Goal: Task Accomplishment & Management: Manage account settings

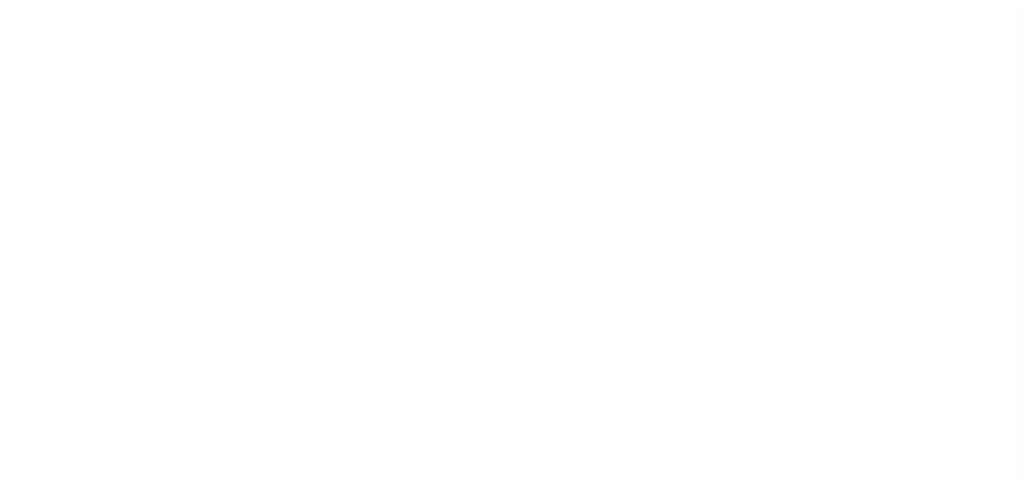
select select
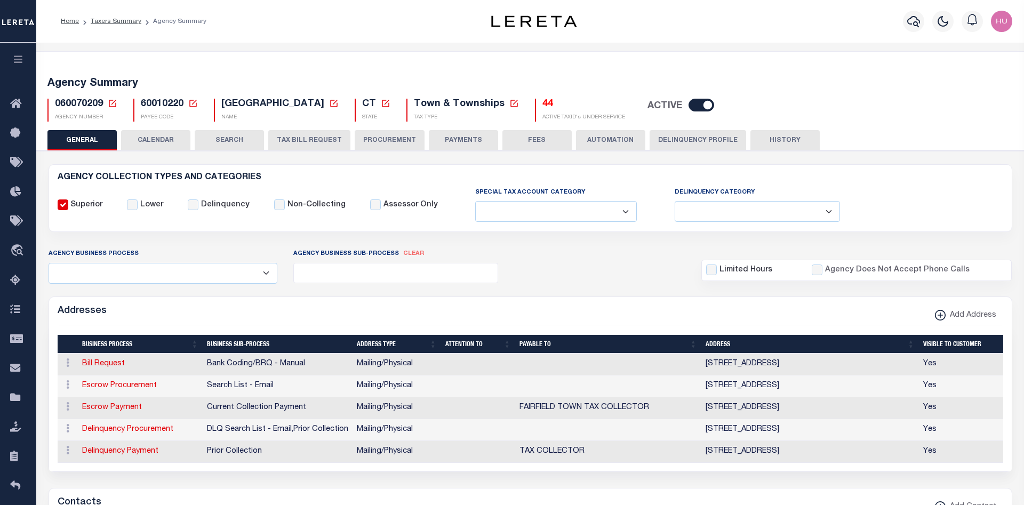
drag, startPoint x: 165, startPoint y: 148, endPoint x: 226, endPoint y: 168, distance: 64.1
click at [165, 148] on button "CALENDAR" at bounding box center [155, 140] width 69 height 20
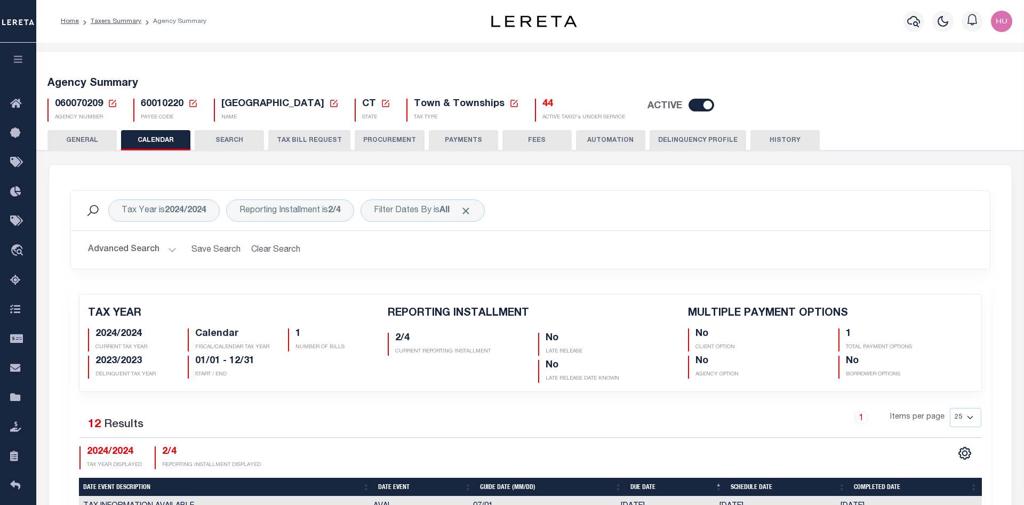
checkbox input "false"
type input "1"
click at [183, 207] on b "2024/2024" at bounding box center [186, 210] width 42 height 9
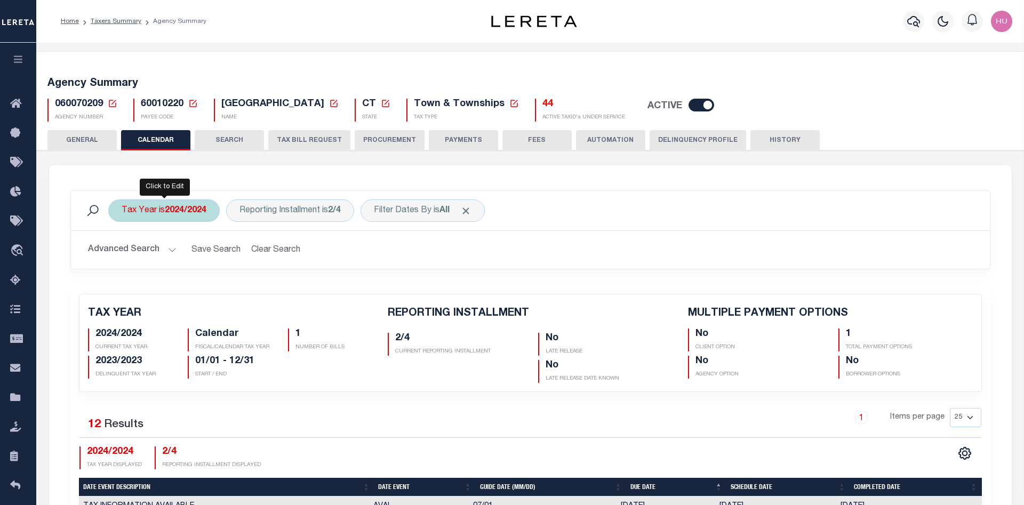
select select "2024/2024"
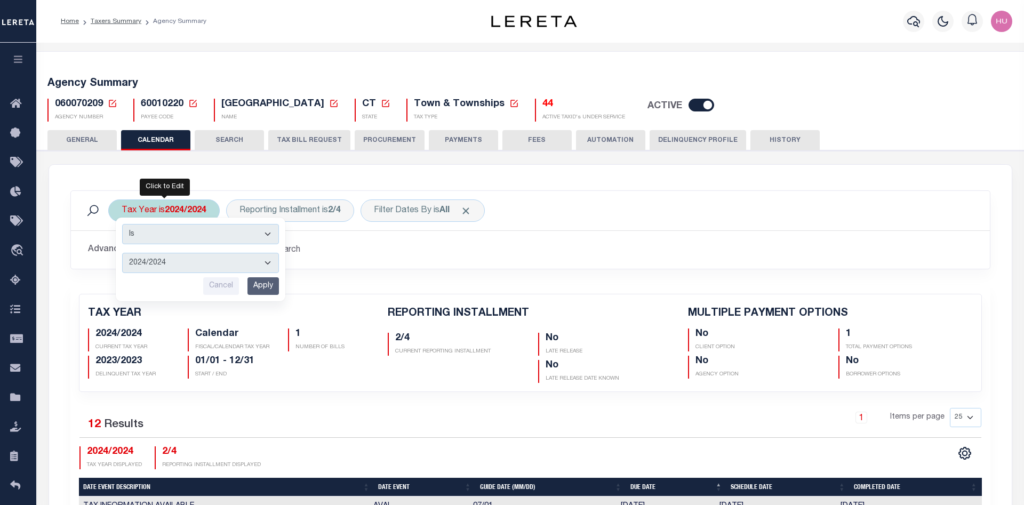
click at [122, 253] on select "2025/2025 2024/2024 2023/2023 2022/2022 2021/2021" at bounding box center [200, 263] width 157 height 20
click at [353, 234] on div "Advanced Search Save Search Clear Search Client Number Contains Contains" at bounding box center [530, 250] width 919 height 38
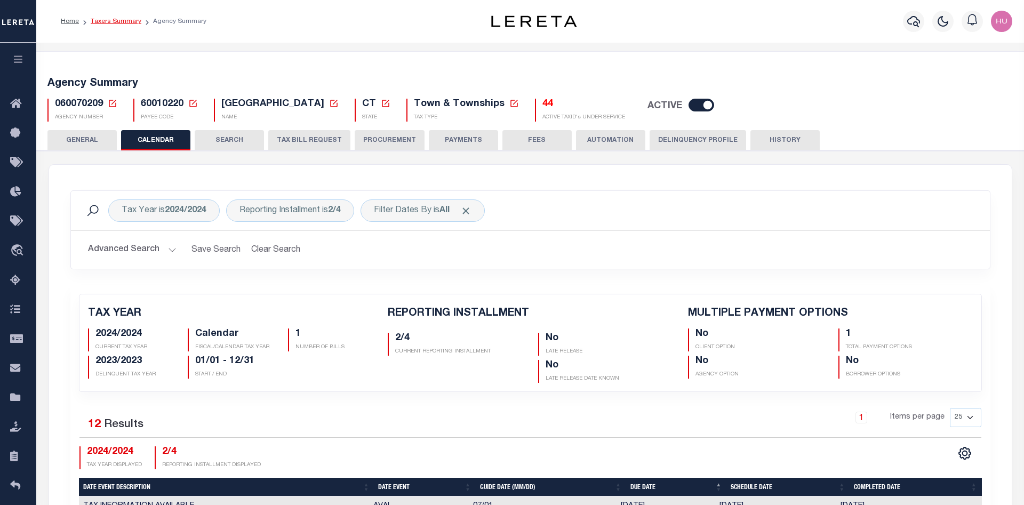
click at [124, 19] on link "Taxers Summary" at bounding box center [116, 21] width 51 height 6
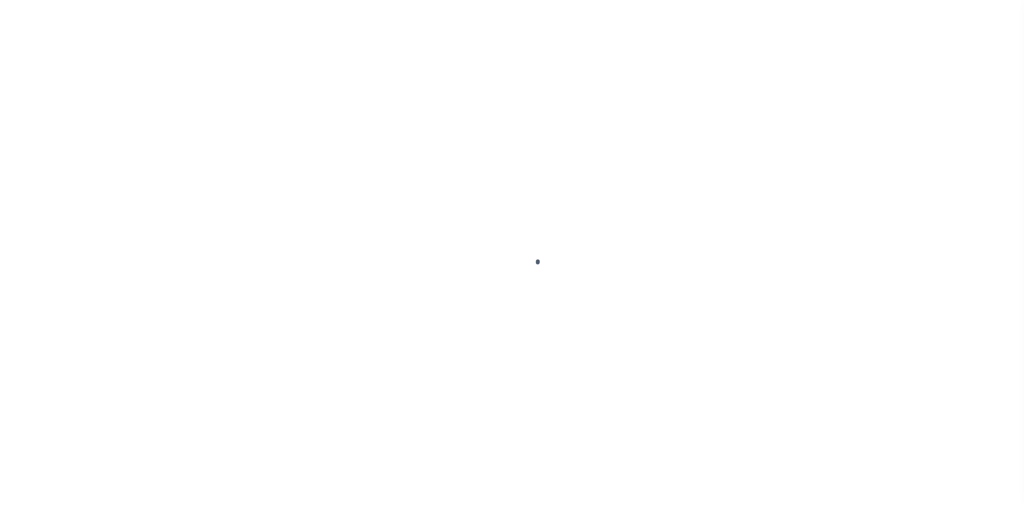
select select
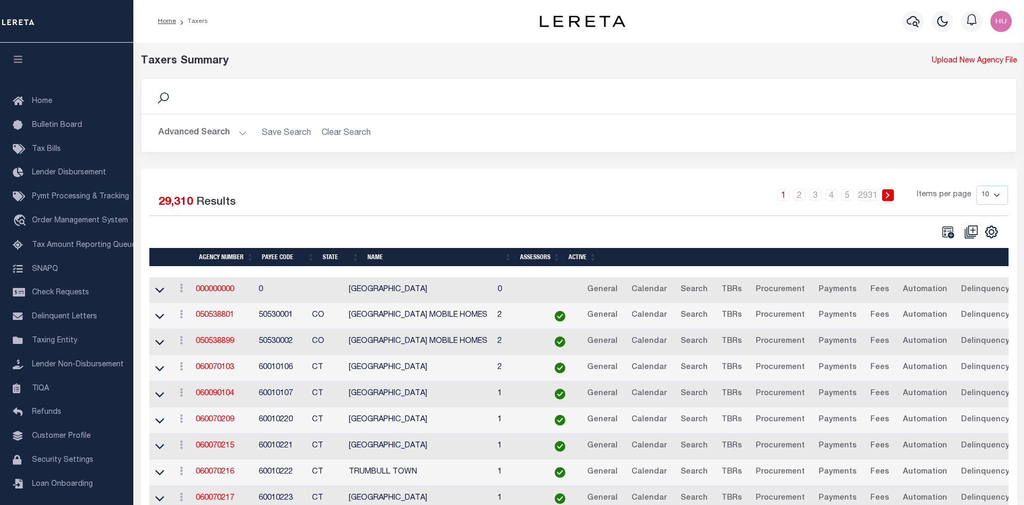
click at [179, 129] on button "Advanced Search" at bounding box center [202, 133] width 89 height 21
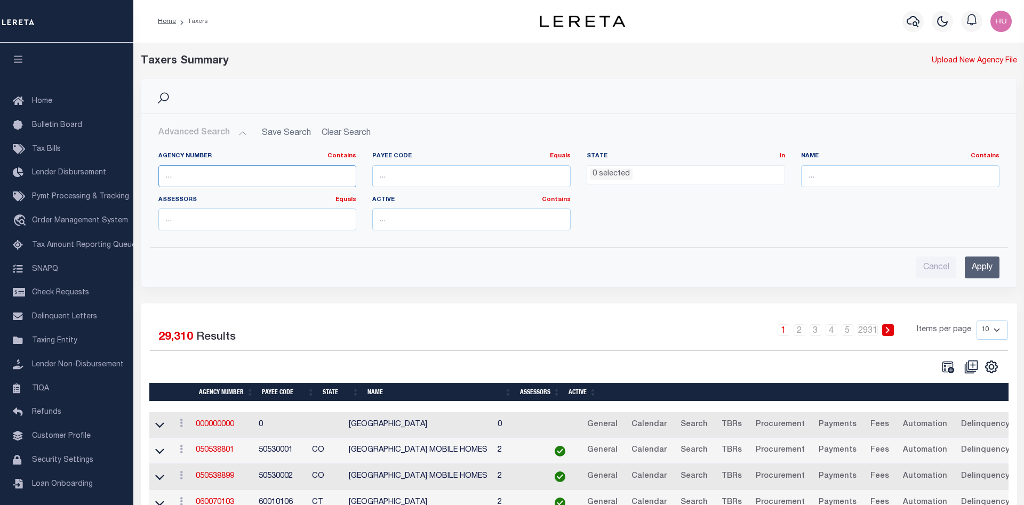
click at [211, 173] on input "text" at bounding box center [257, 176] width 198 height 22
paste input "421080809"
type input "421080809"
click at [979, 266] on input "Apply" at bounding box center [982, 267] width 35 height 22
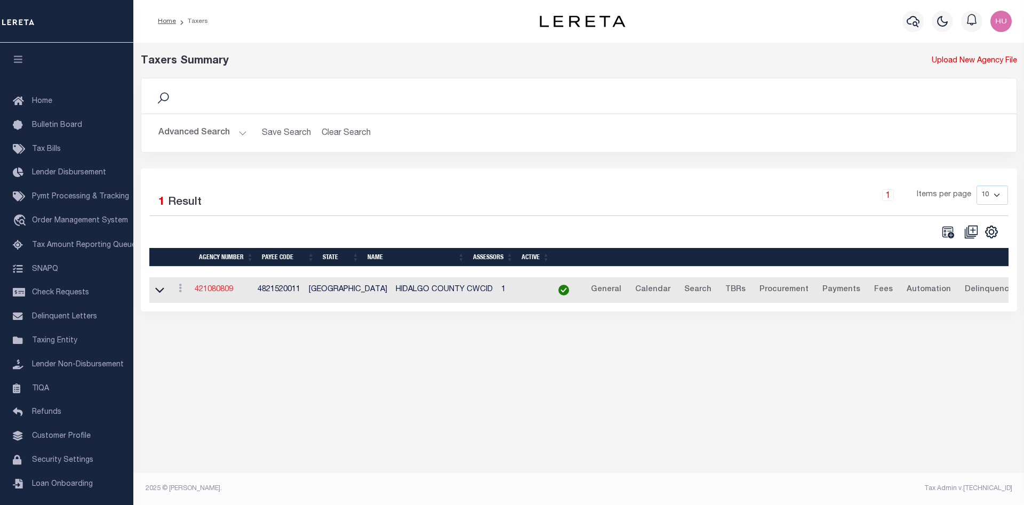
click at [212, 292] on link "421080809" at bounding box center [214, 289] width 38 height 7
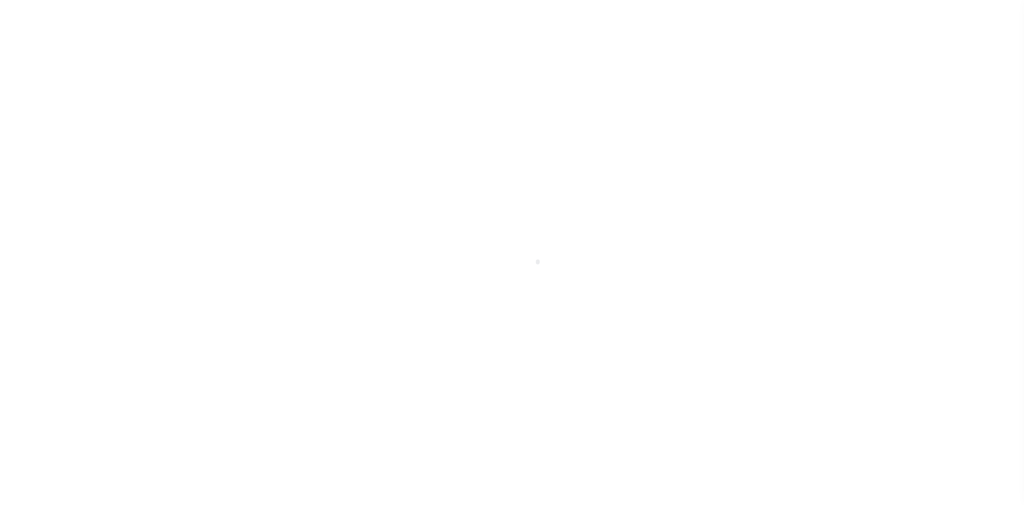
select select "1"
select select
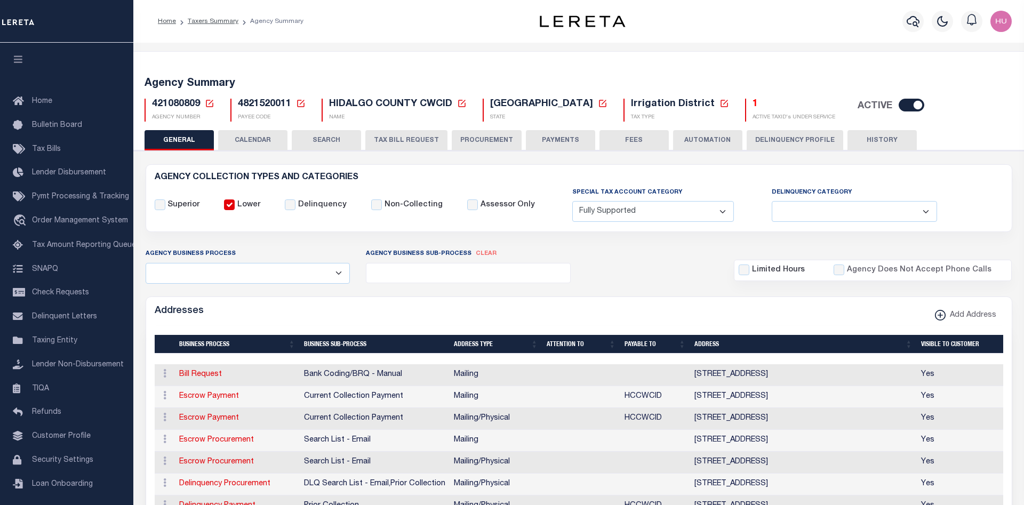
click at [266, 139] on button "CALENDAR" at bounding box center [252, 140] width 69 height 20
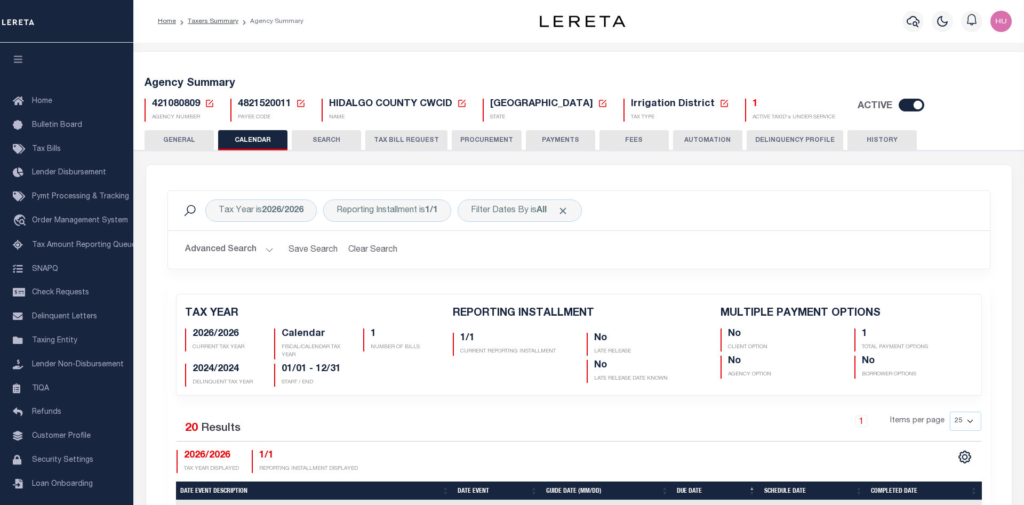
checkbox input "false"
type input "1"
click at [260, 206] on div "Tax Year is 2026/2026" at bounding box center [260, 210] width 111 height 22
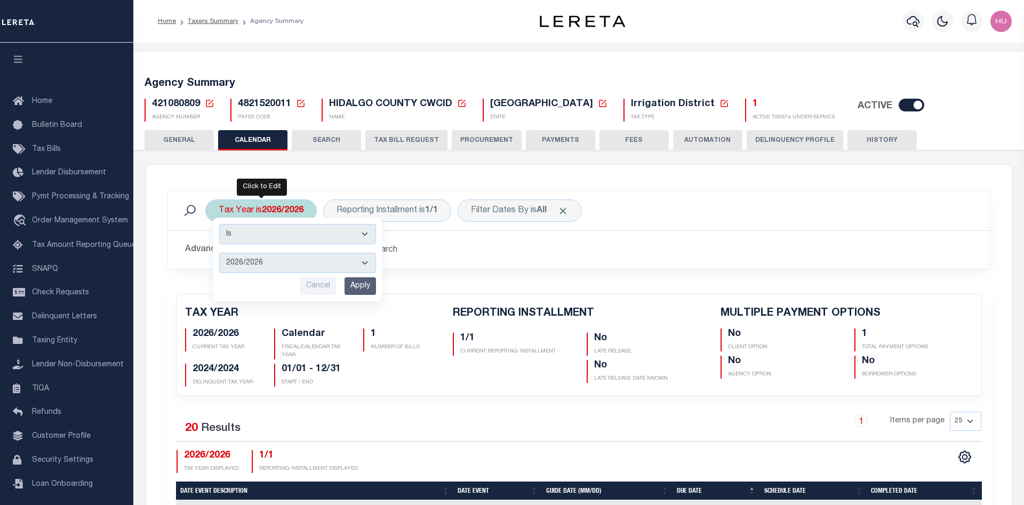
click at [219, 253] on select "2027/2027 2026/2026 2025/2025 2024/2024 2023/2023 2022/2022 2021/2021" at bounding box center [297, 263] width 157 height 20
select select "2027/2027"
click option "2027/2027" at bounding box center [0, 0] width 0 height 0
click at [362, 280] on input "Apply" at bounding box center [359, 286] width 31 height 18
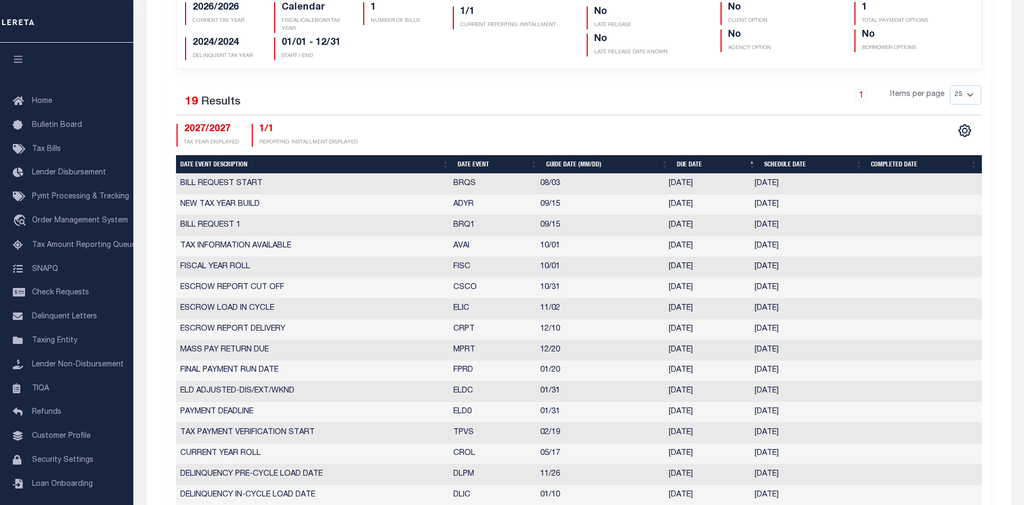
scroll to position [163, 0]
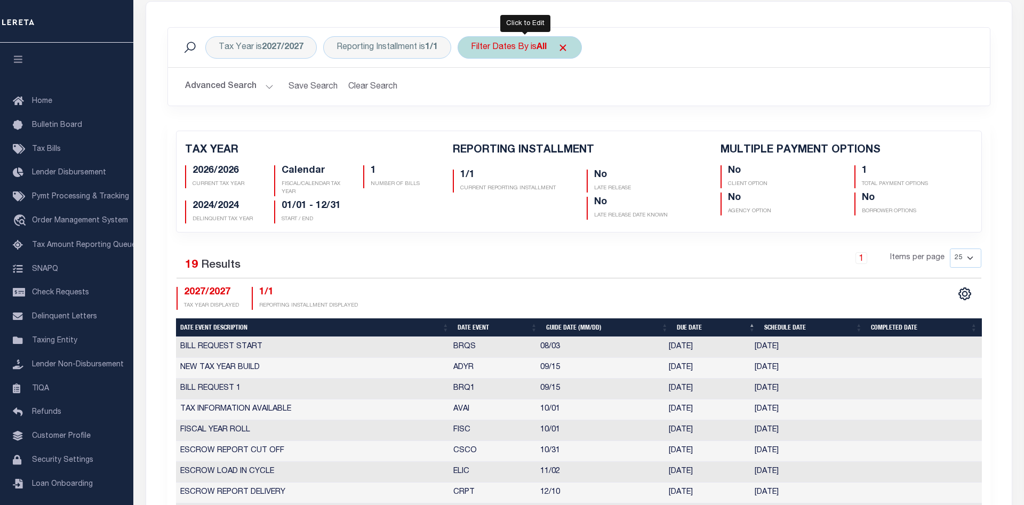
click at [544, 41] on div "Filter Dates By is All" at bounding box center [520, 47] width 124 height 22
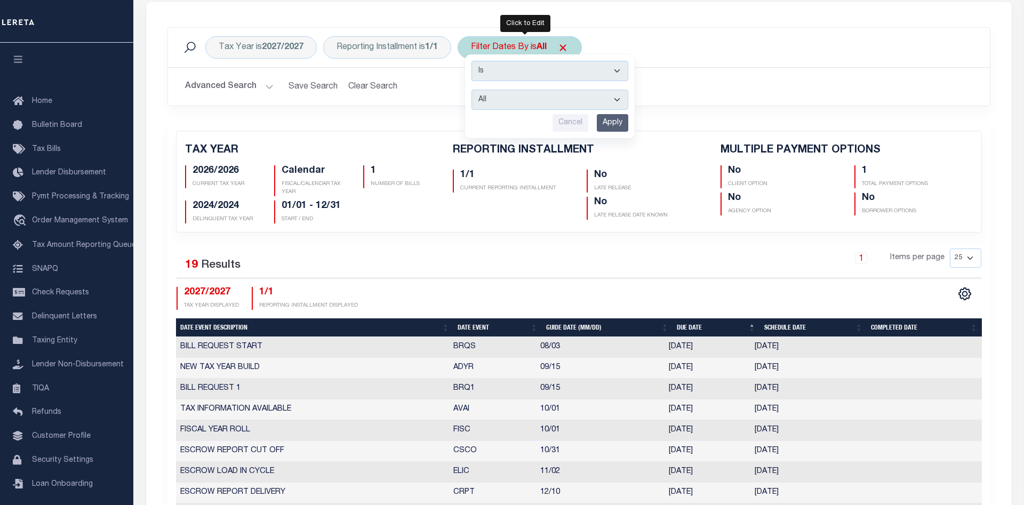
select select "1"
click option "Escrow" at bounding box center [0, 0] width 0 height 0
click at [619, 125] on input "Apply" at bounding box center [612, 123] width 31 height 18
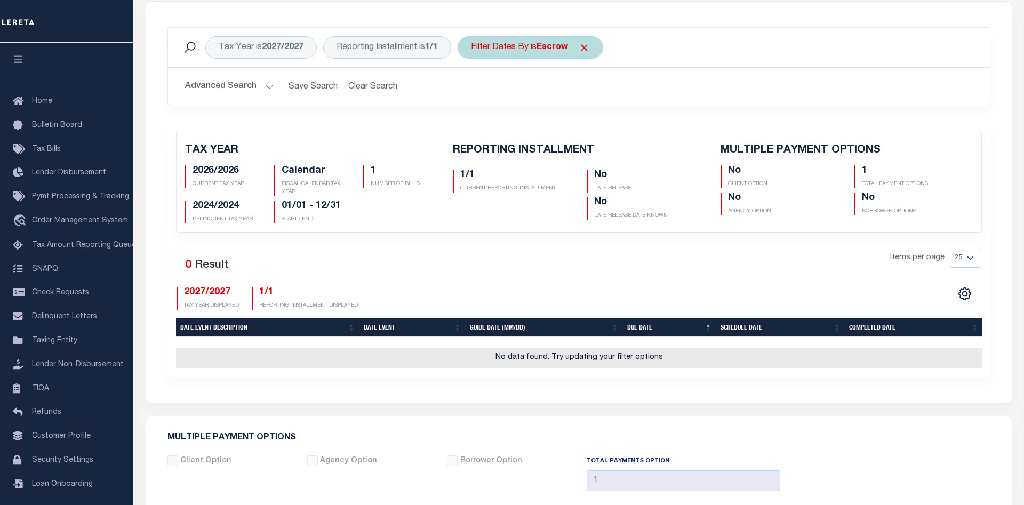
click at [564, 47] on b "Escrow" at bounding box center [551, 47] width 31 height 9
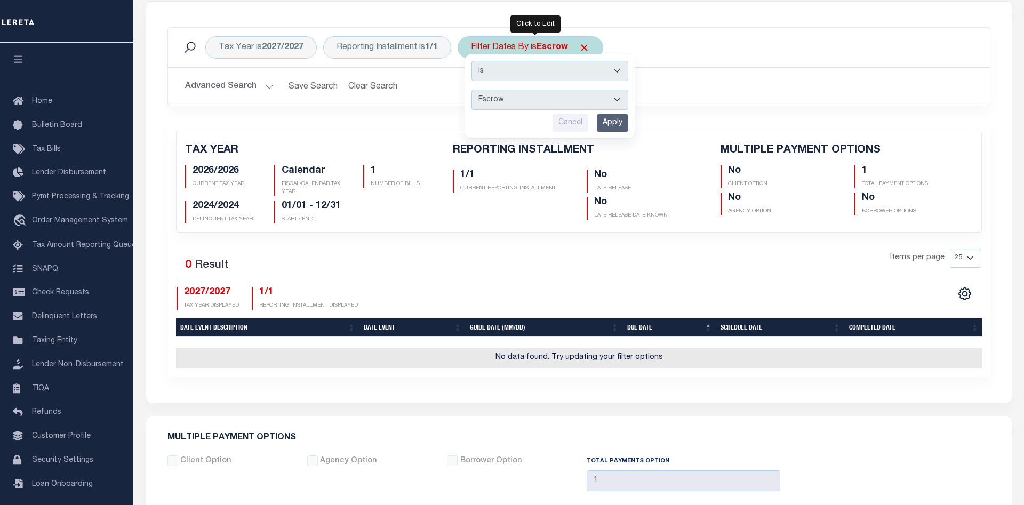
click at [471, 90] on select "Escrow Delinquency Customer Internal All" at bounding box center [549, 100] width 157 height 20
select select "2"
click option "Delinquency" at bounding box center [0, 0] width 0 height 0
click at [623, 115] on input "Apply" at bounding box center [612, 123] width 31 height 18
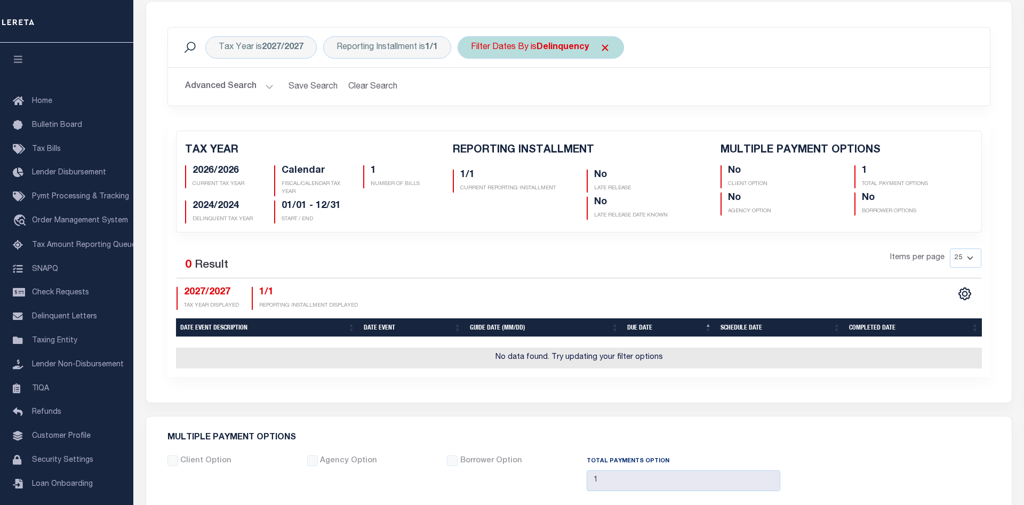
click at [554, 51] on b "Delinquency" at bounding box center [562, 47] width 52 height 9
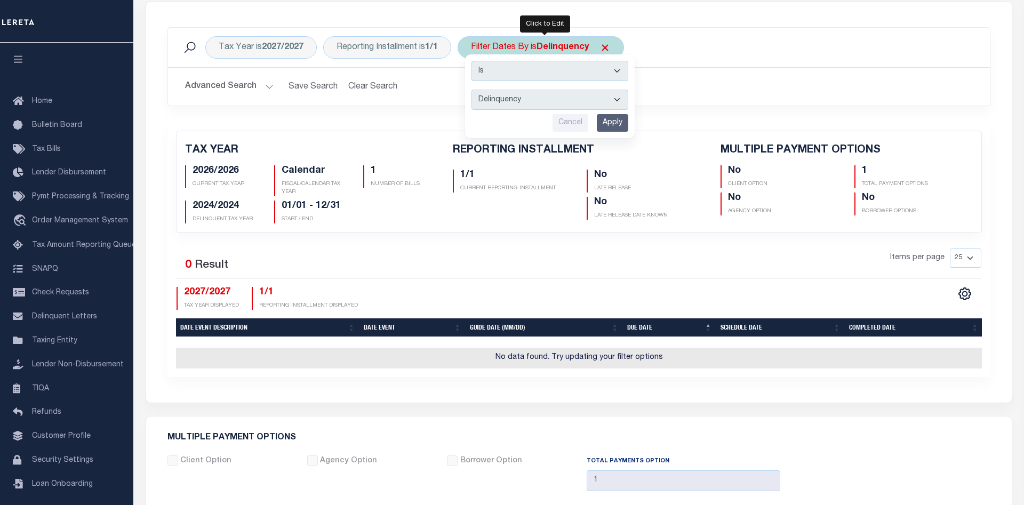
click at [471, 90] on select "Escrow Delinquency Customer Internal All" at bounding box center [549, 100] width 157 height 20
select select "3"
click option "Customer" at bounding box center [0, 0] width 0 height 0
click at [625, 124] on input "Apply" at bounding box center [612, 123] width 31 height 18
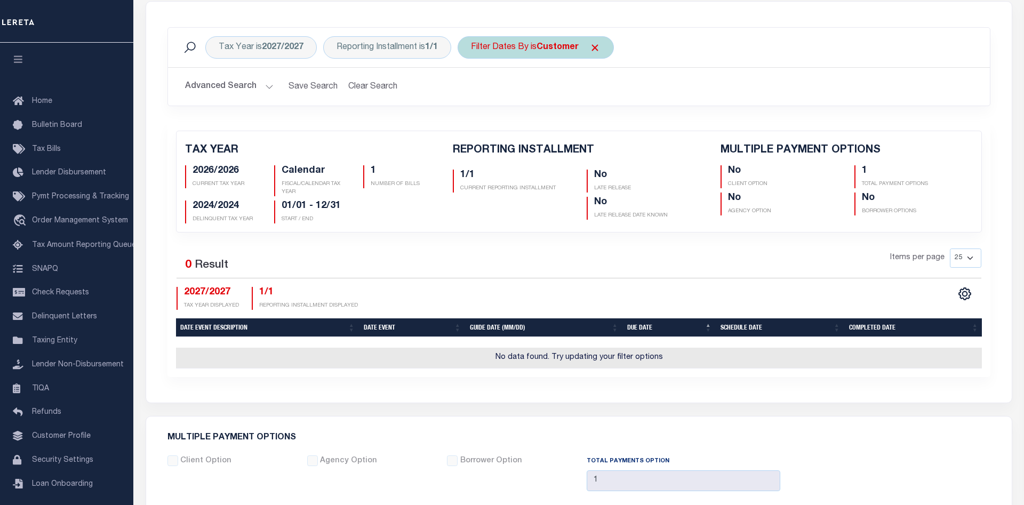
click at [554, 51] on b "Customer" at bounding box center [557, 47] width 42 height 9
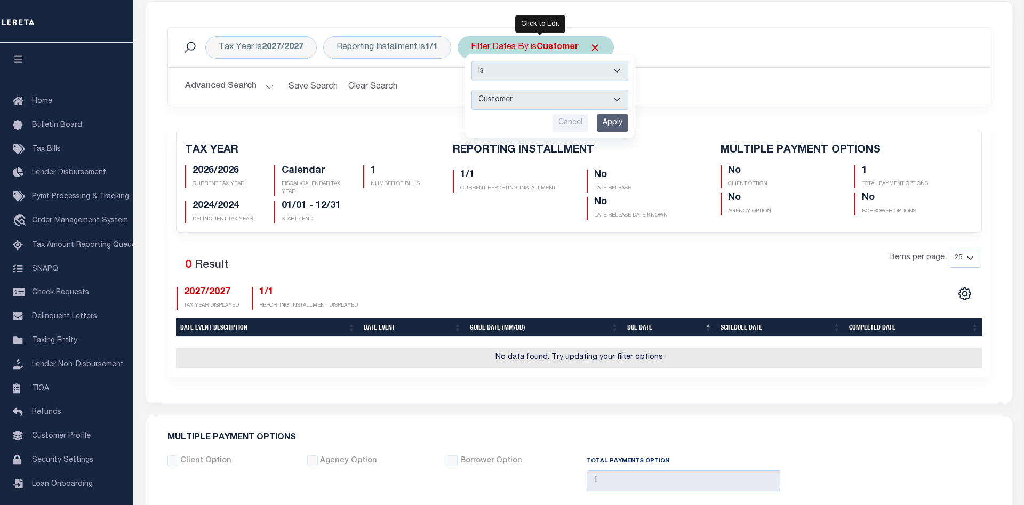
click at [471, 90] on select "Escrow Delinquency Customer Internal All" at bounding box center [549, 100] width 157 height 20
select select "4"
click option "Internal" at bounding box center [0, 0] width 0 height 0
click at [619, 121] on input "Apply" at bounding box center [612, 123] width 31 height 18
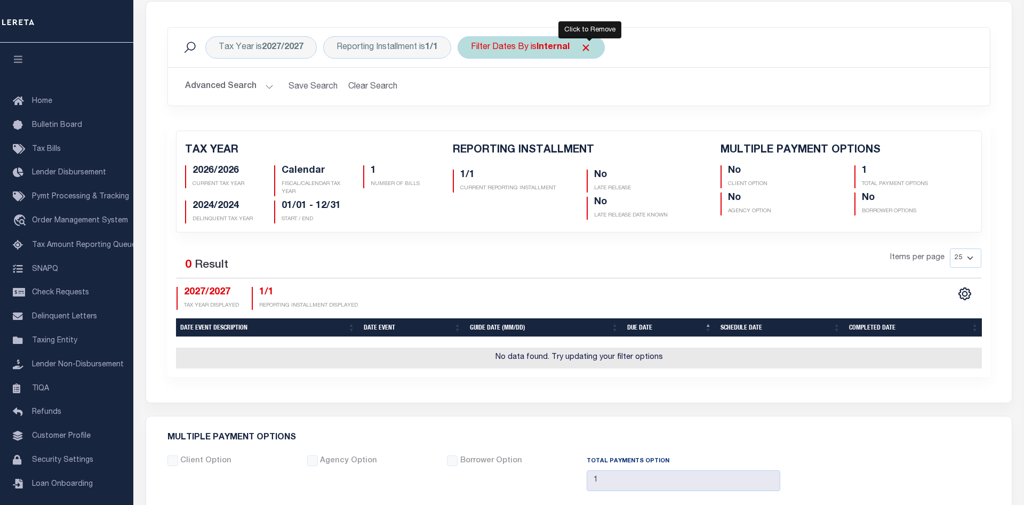
click at [591, 46] on span "Click to Remove" at bounding box center [585, 47] width 11 height 11
click at [510, 51] on div "Filter Dates By" at bounding box center [500, 47] width 84 height 22
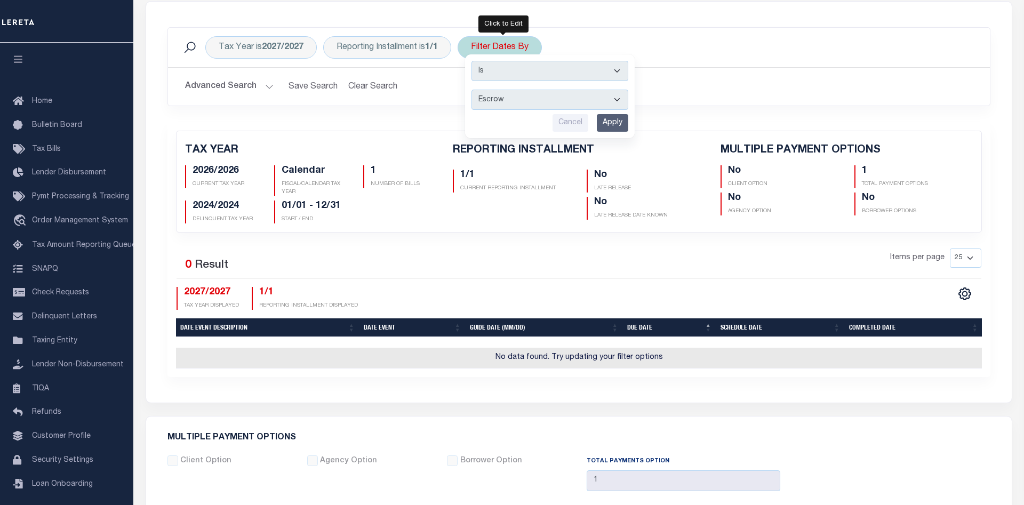
click at [471, 90] on select "Escrow Delinquency Customer Internal All" at bounding box center [549, 100] width 157 height 20
select select "0"
click option "All" at bounding box center [0, 0] width 0 height 0
click at [614, 125] on input "Apply" at bounding box center [612, 123] width 31 height 18
